Goal: Communication & Community: Answer question/provide support

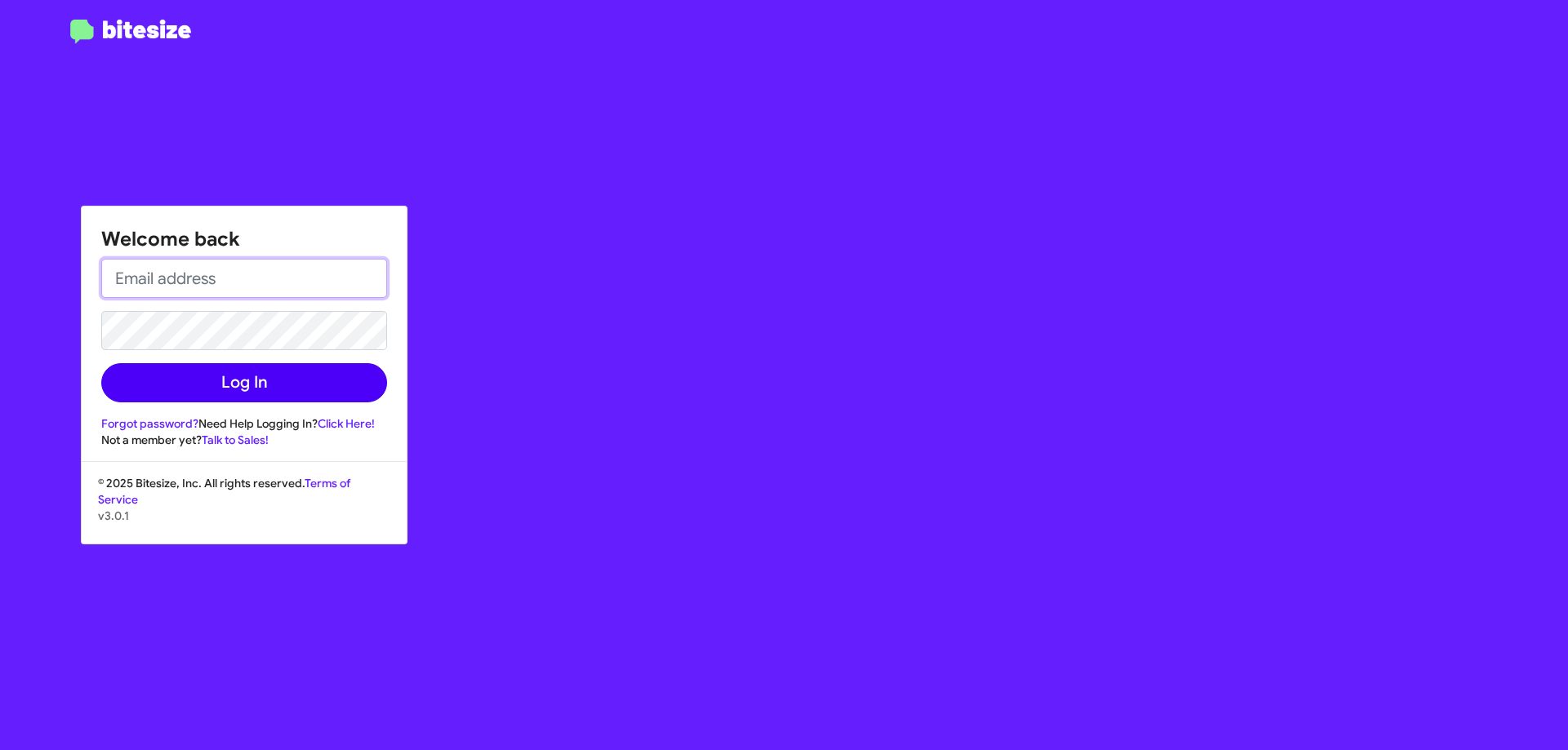
type input "[EMAIL_ADDRESS][DOMAIN_NAME]"
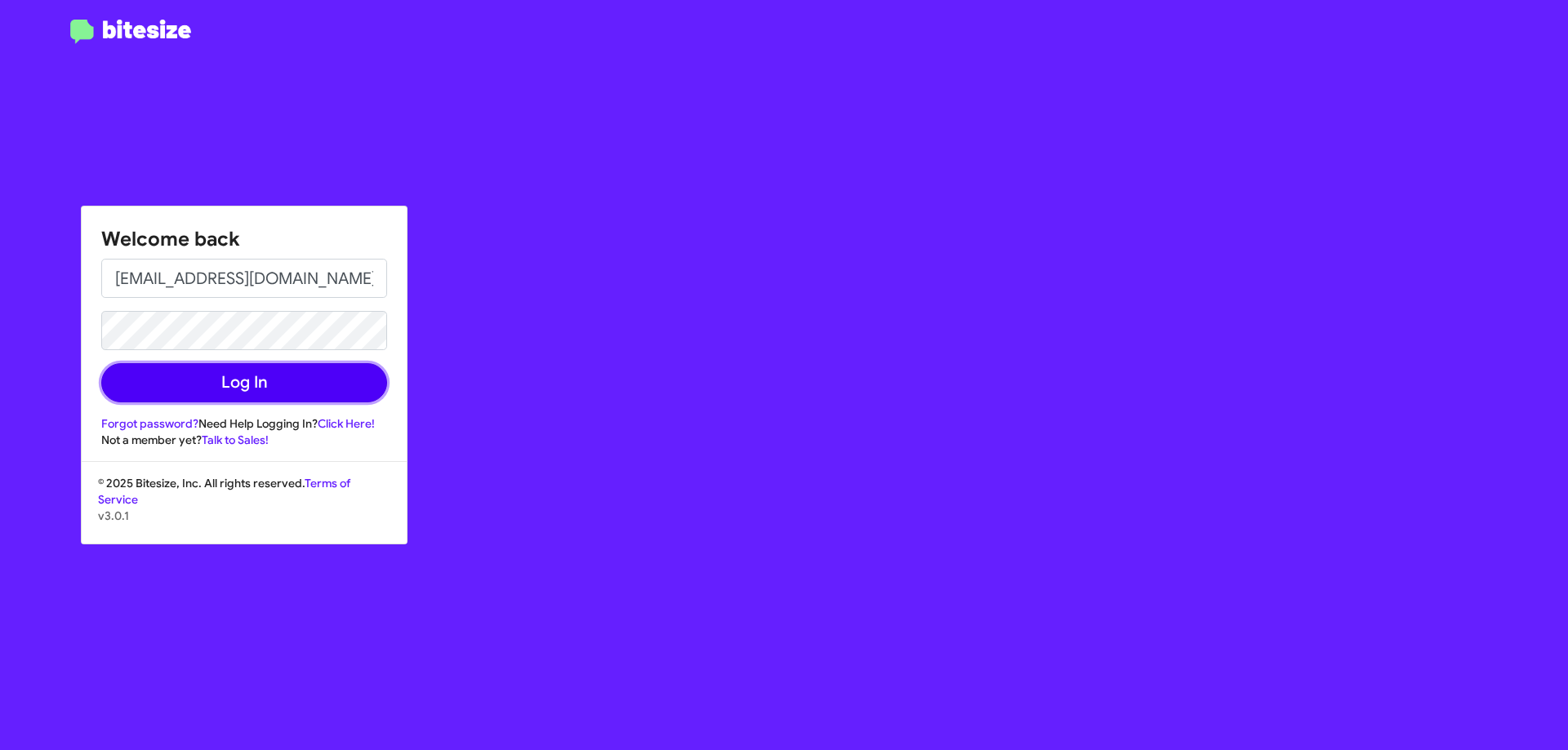
click at [253, 395] on button "Log In" at bounding box center [243, 383] width 286 height 40
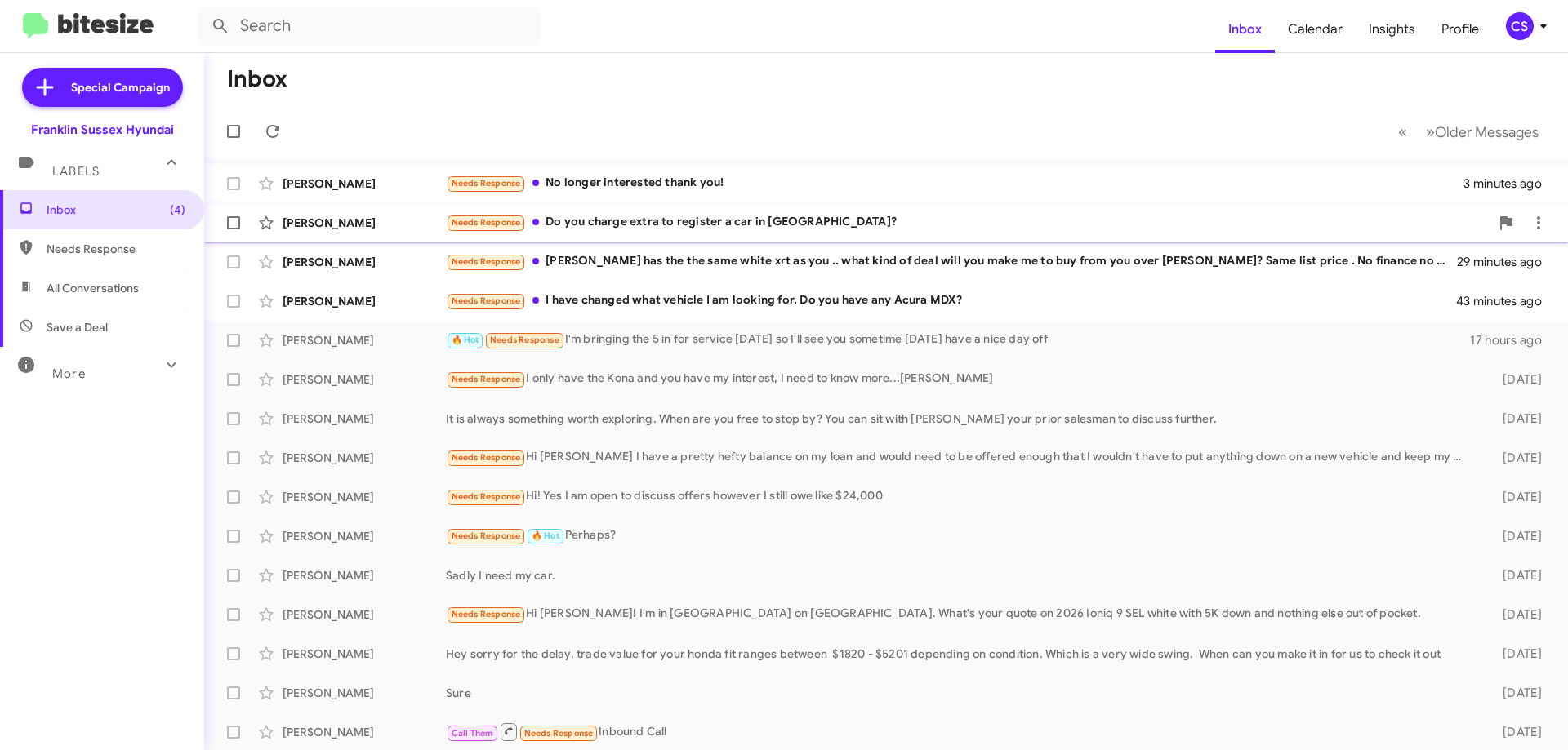
click at [691, 219] on div "Needs Response Do you charge extra to register a car in [GEOGRAPHIC_DATA]?" at bounding box center [968, 222] width 1044 height 19
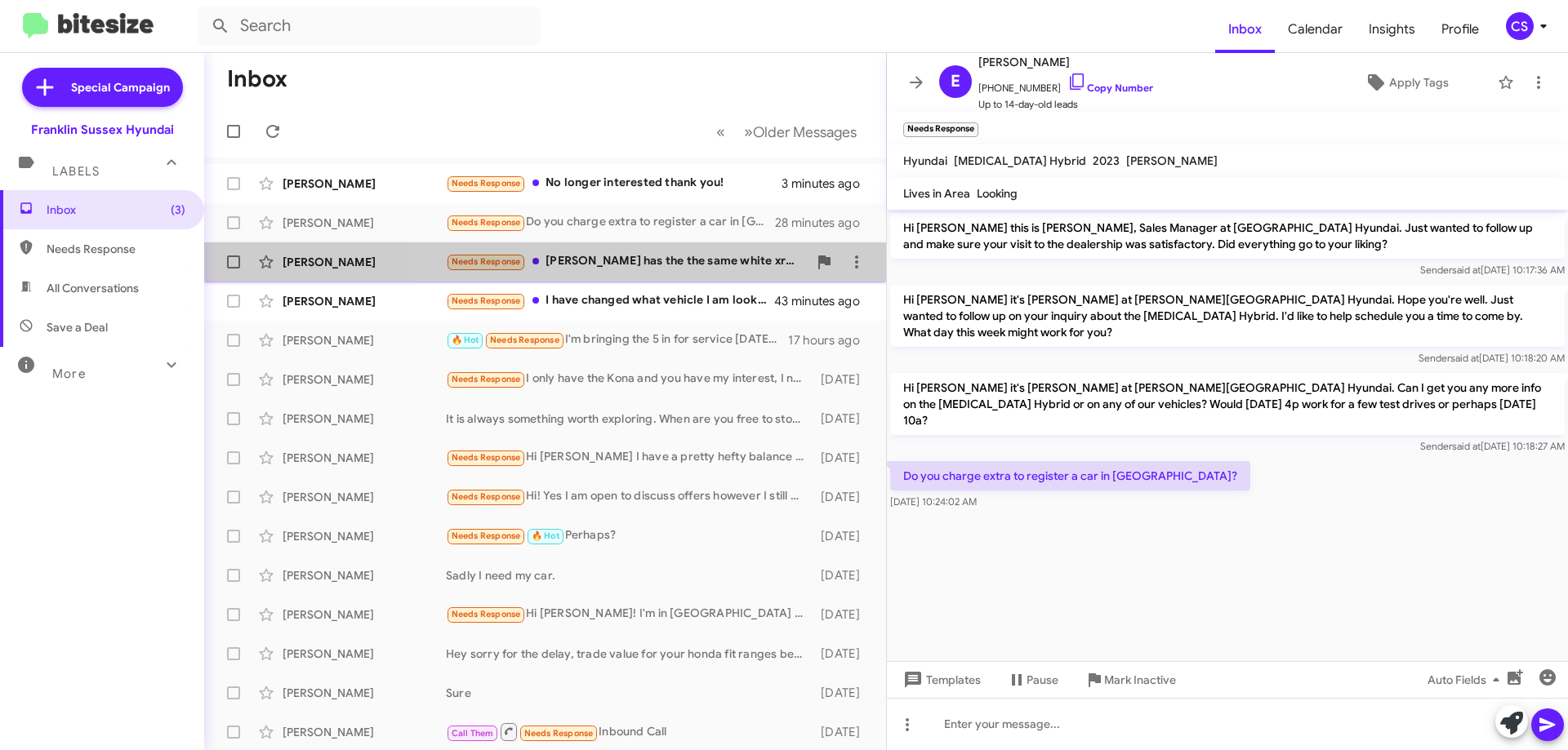
click at [650, 267] on div "Needs Response [PERSON_NAME] has the the same white xrt as you .. what kind of …" at bounding box center [627, 261] width 362 height 19
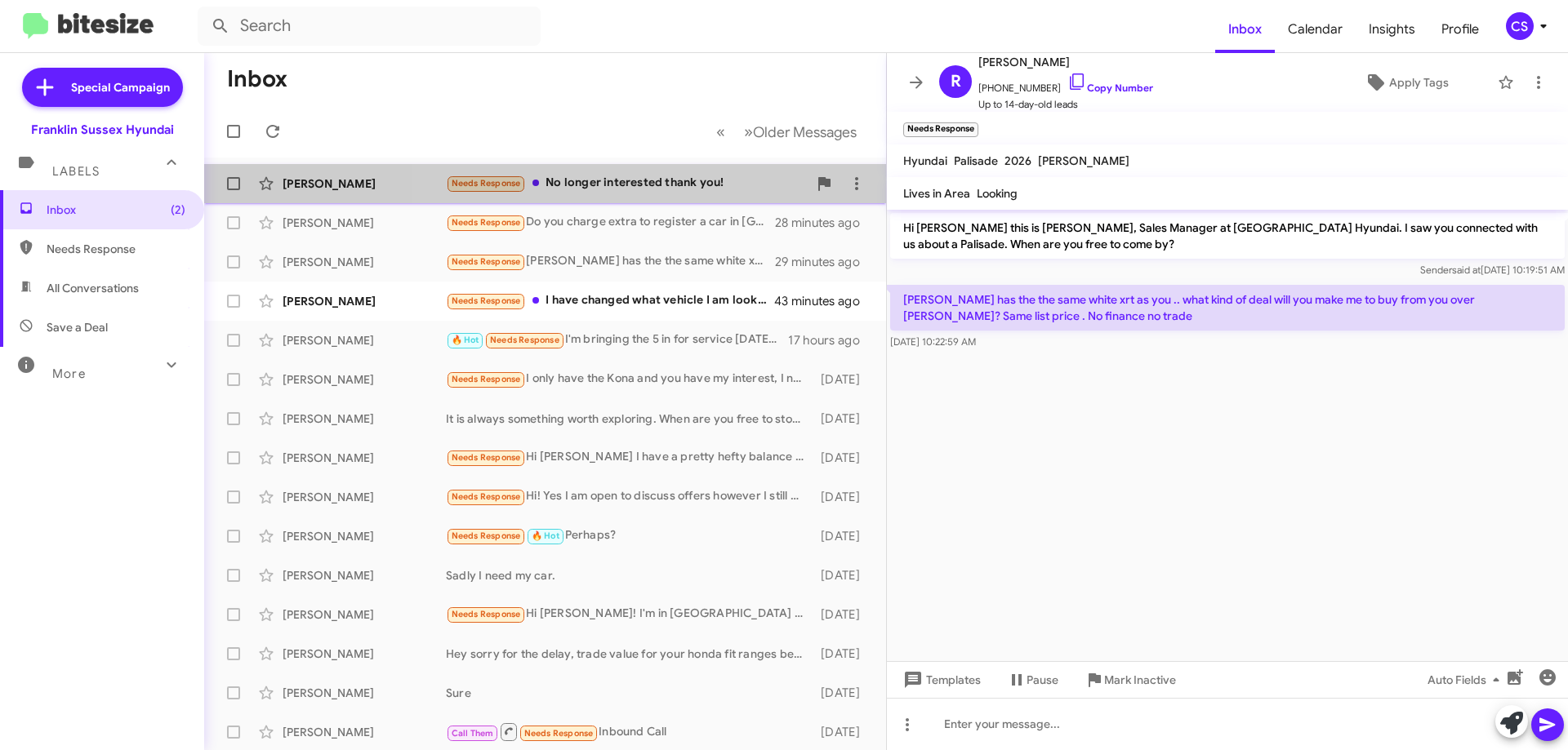
click at [647, 185] on div "Needs Response No longer interested thank you!" at bounding box center [627, 183] width 362 height 19
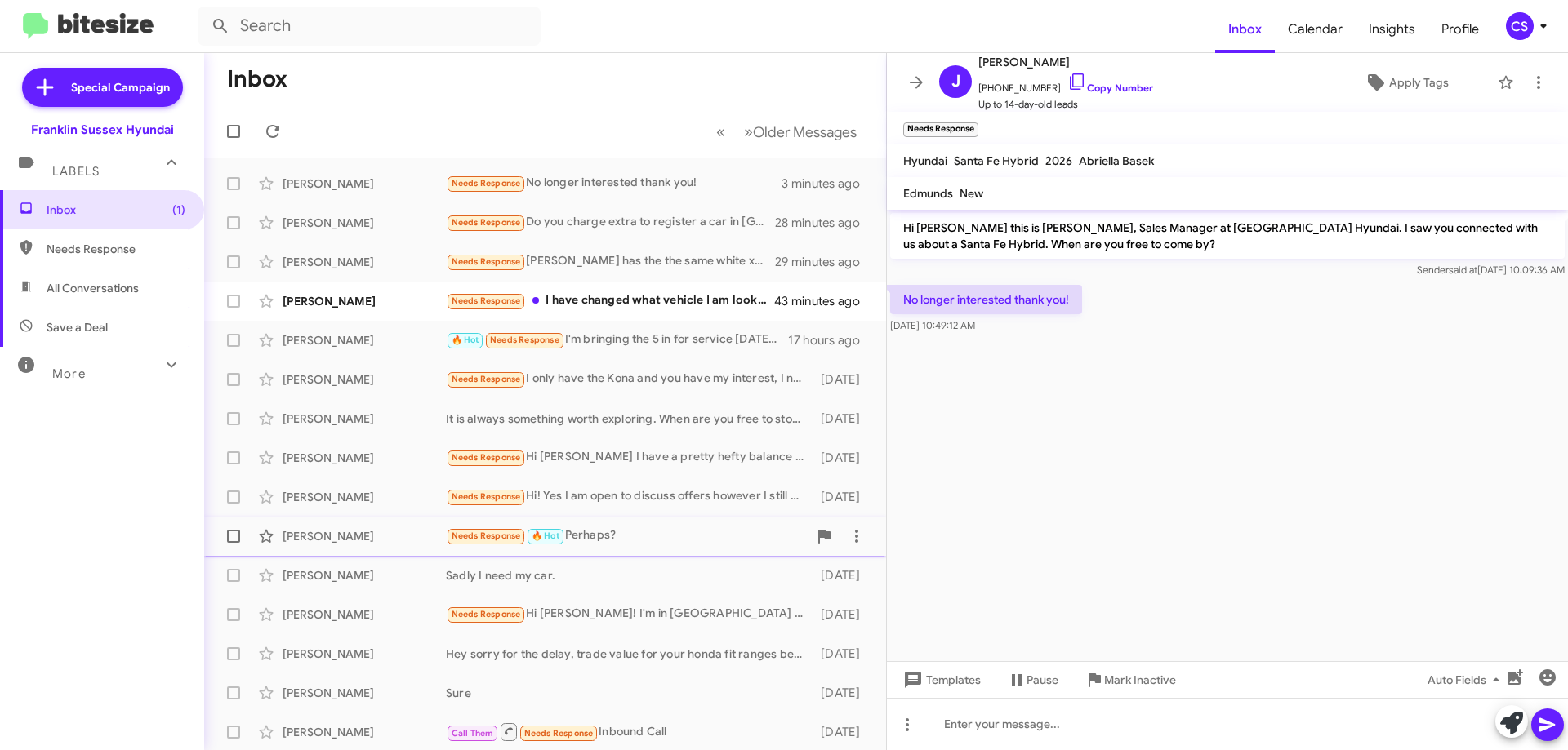
click at [623, 542] on div "Needs Response 🔥 Hot Perhaps?" at bounding box center [627, 536] width 362 height 19
